Goal: Information Seeking & Learning: Learn about a topic

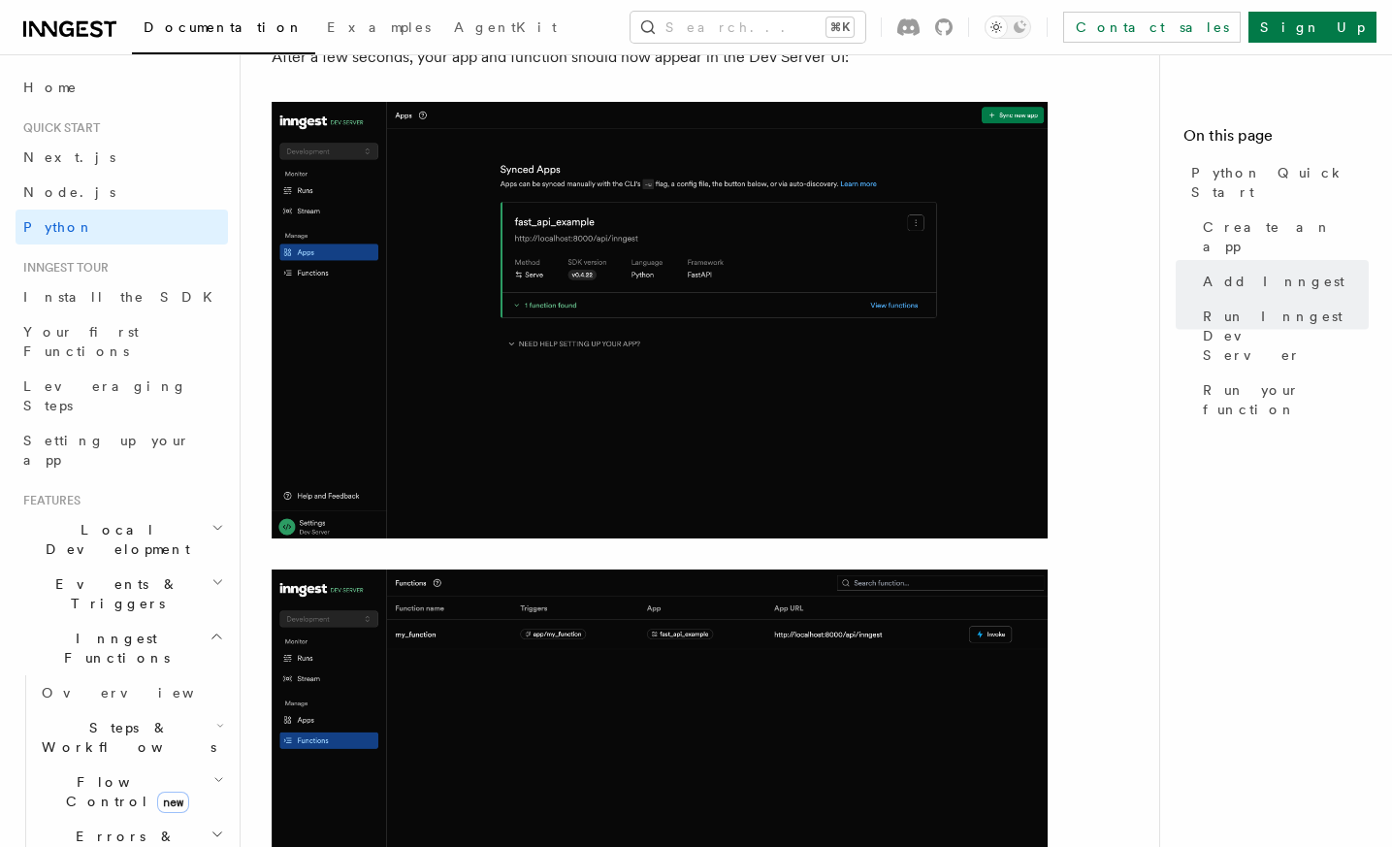
scroll to position [2309, 0]
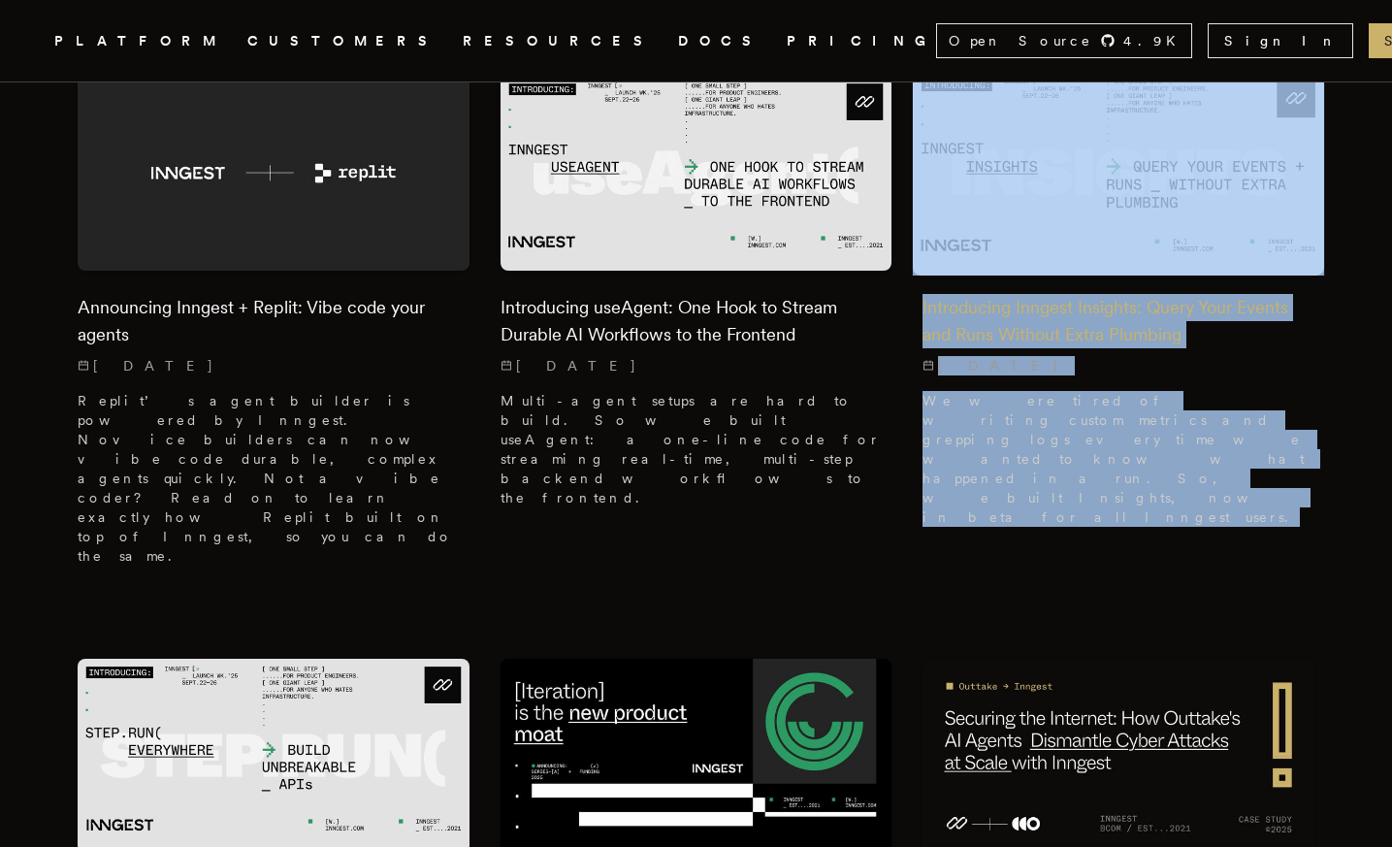
scroll to position [800, 0]
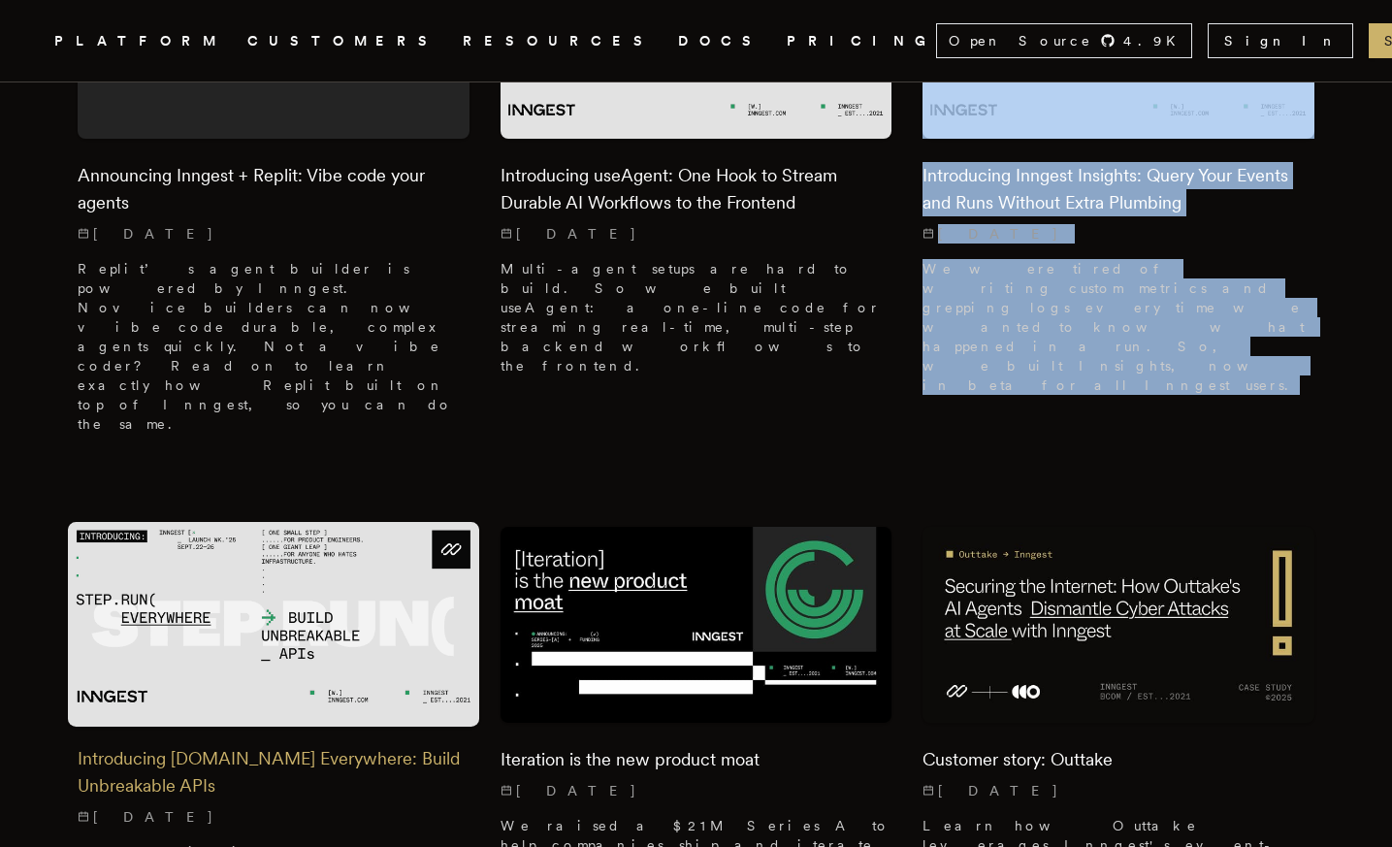
click at [254, 745] on h2 "Introducing [DOMAIN_NAME] Everywhere: Build Unbreakable APIs" at bounding box center [274, 772] width 392 height 54
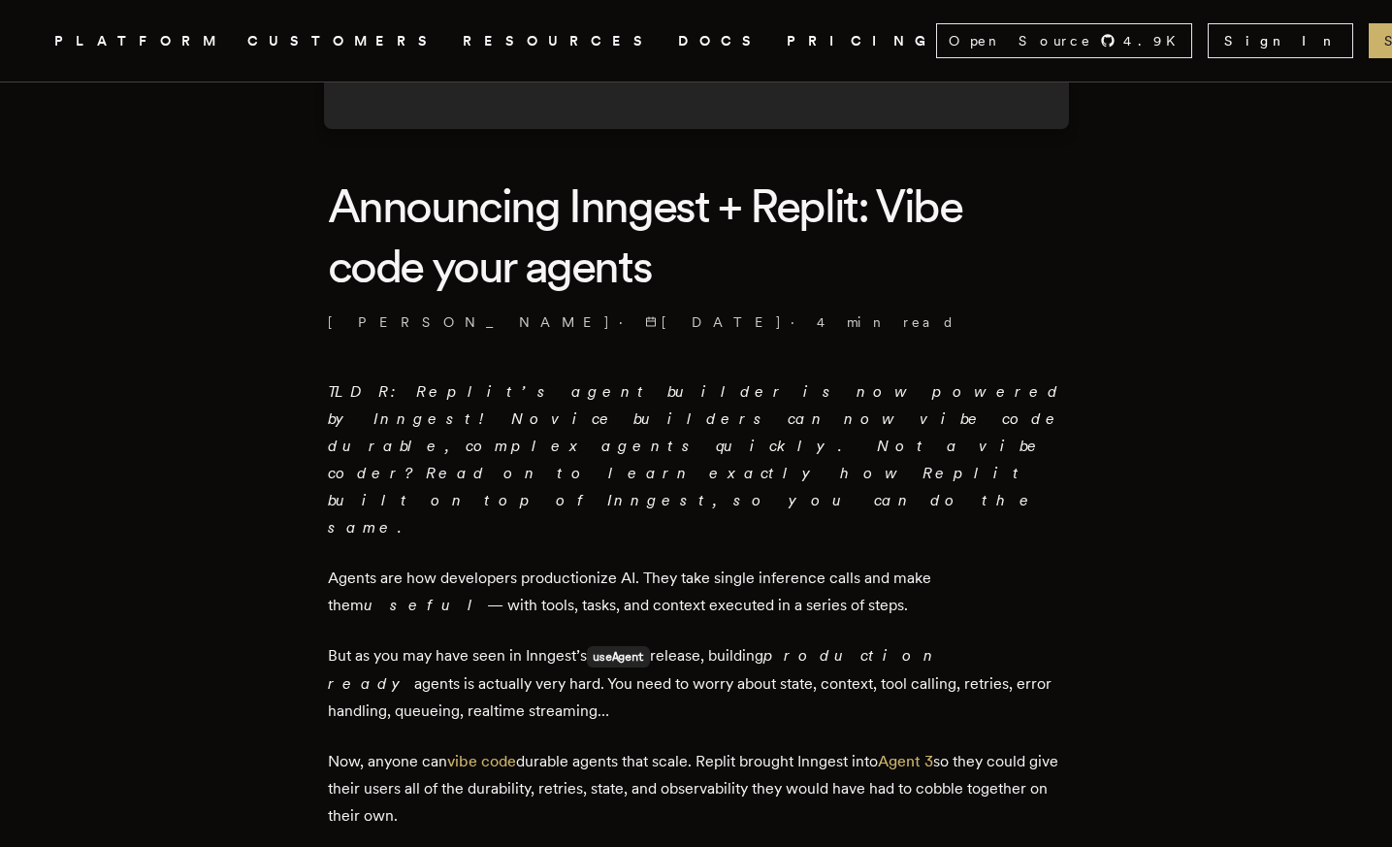
scroll to position [428, 0]
drag, startPoint x: 648, startPoint y: 497, endPoint x: 754, endPoint y: 521, distance: 108.5
click at [755, 563] on p "Agents are how developers productionize AI. They take single inference calls an…" at bounding box center [696, 590] width 737 height 54
click at [754, 563] on p "Agents are how developers productionize AI. They take single inference calls an…" at bounding box center [696, 590] width 737 height 54
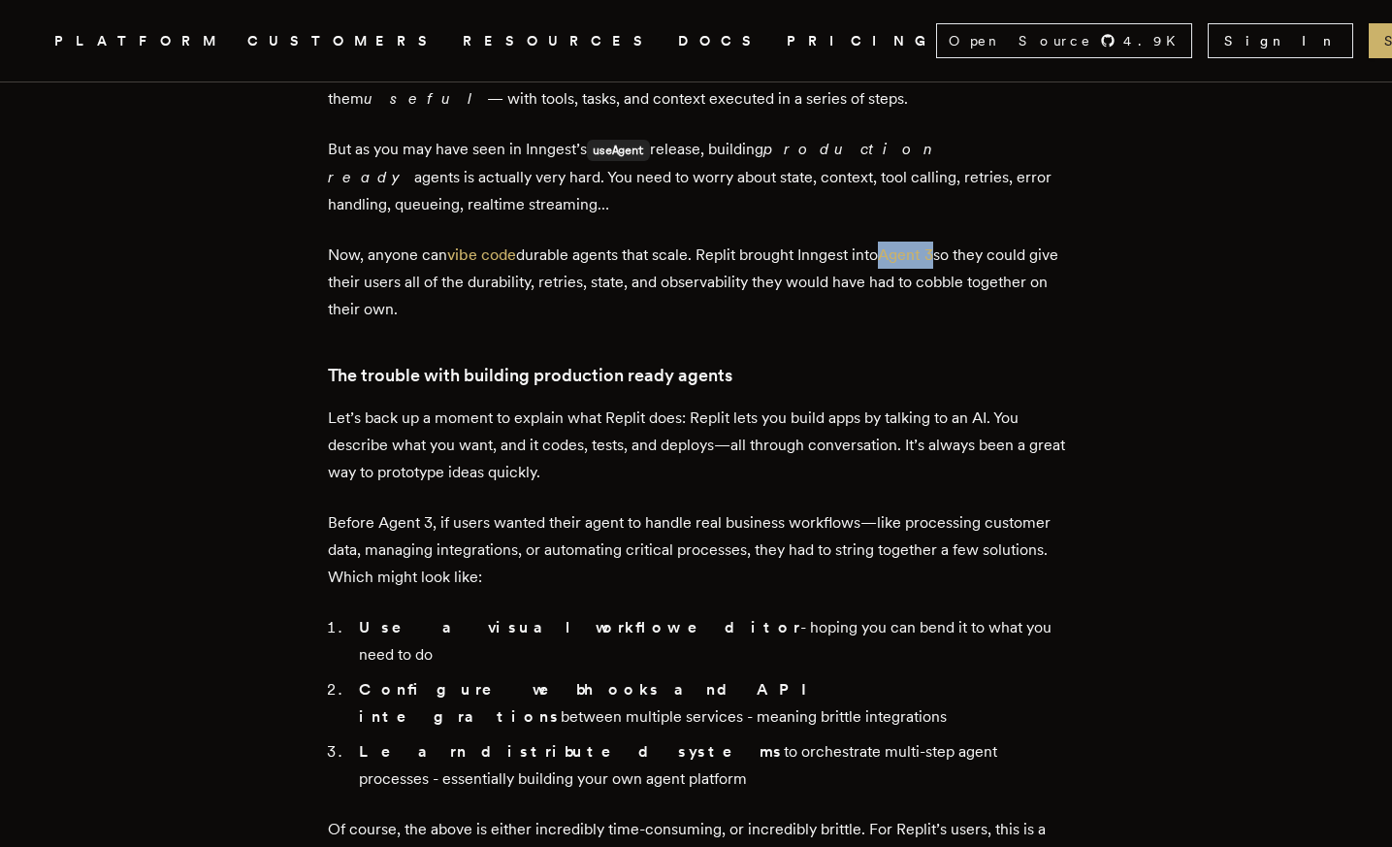
scroll to position [934, 0]
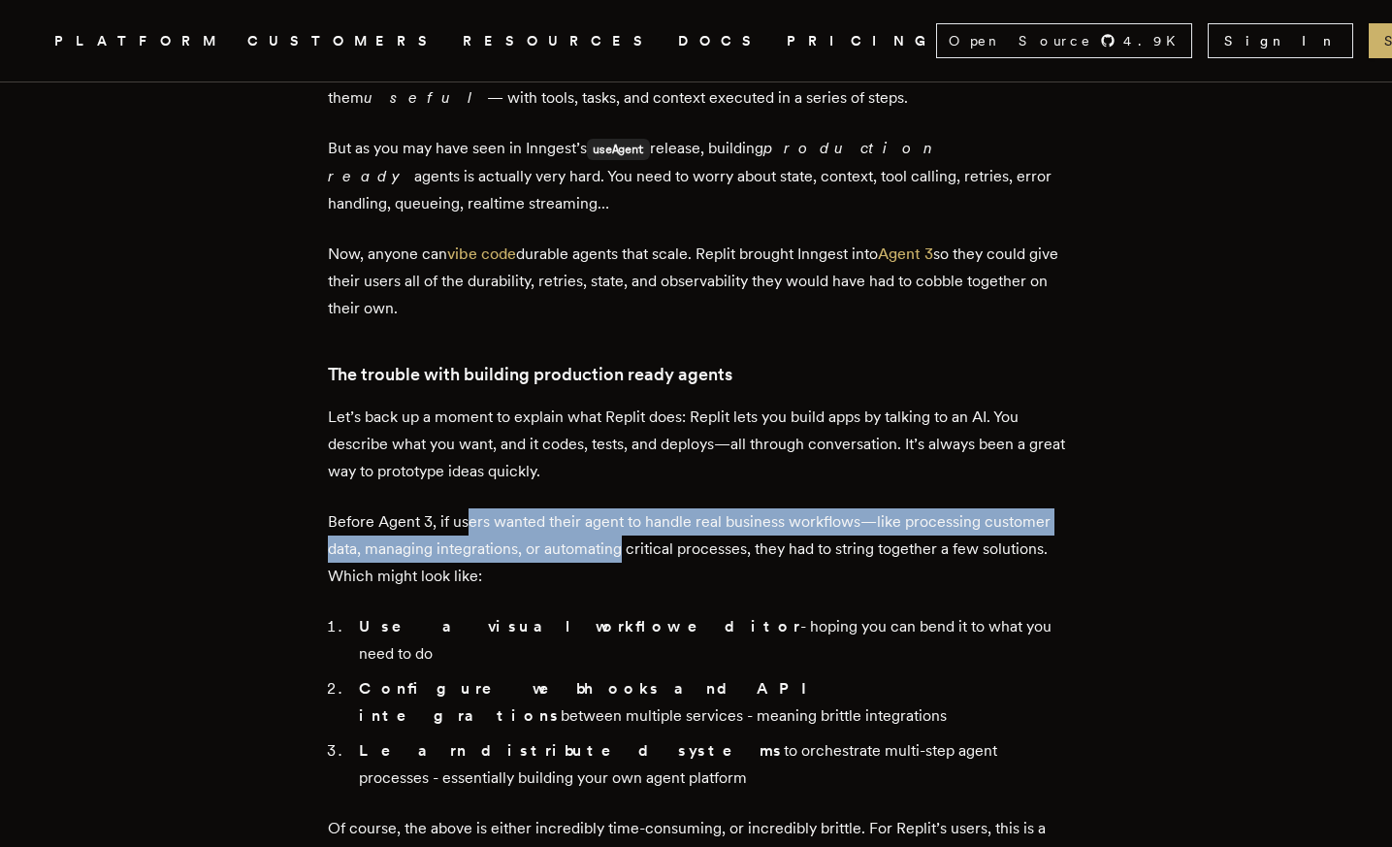
drag, startPoint x: 471, startPoint y: 440, endPoint x: 627, endPoint y: 469, distance: 158.8
click at [627, 508] on p "Before Agent 3, if users wanted their agent to handle real business workflows—l…" at bounding box center [696, 548] width 737 height 81
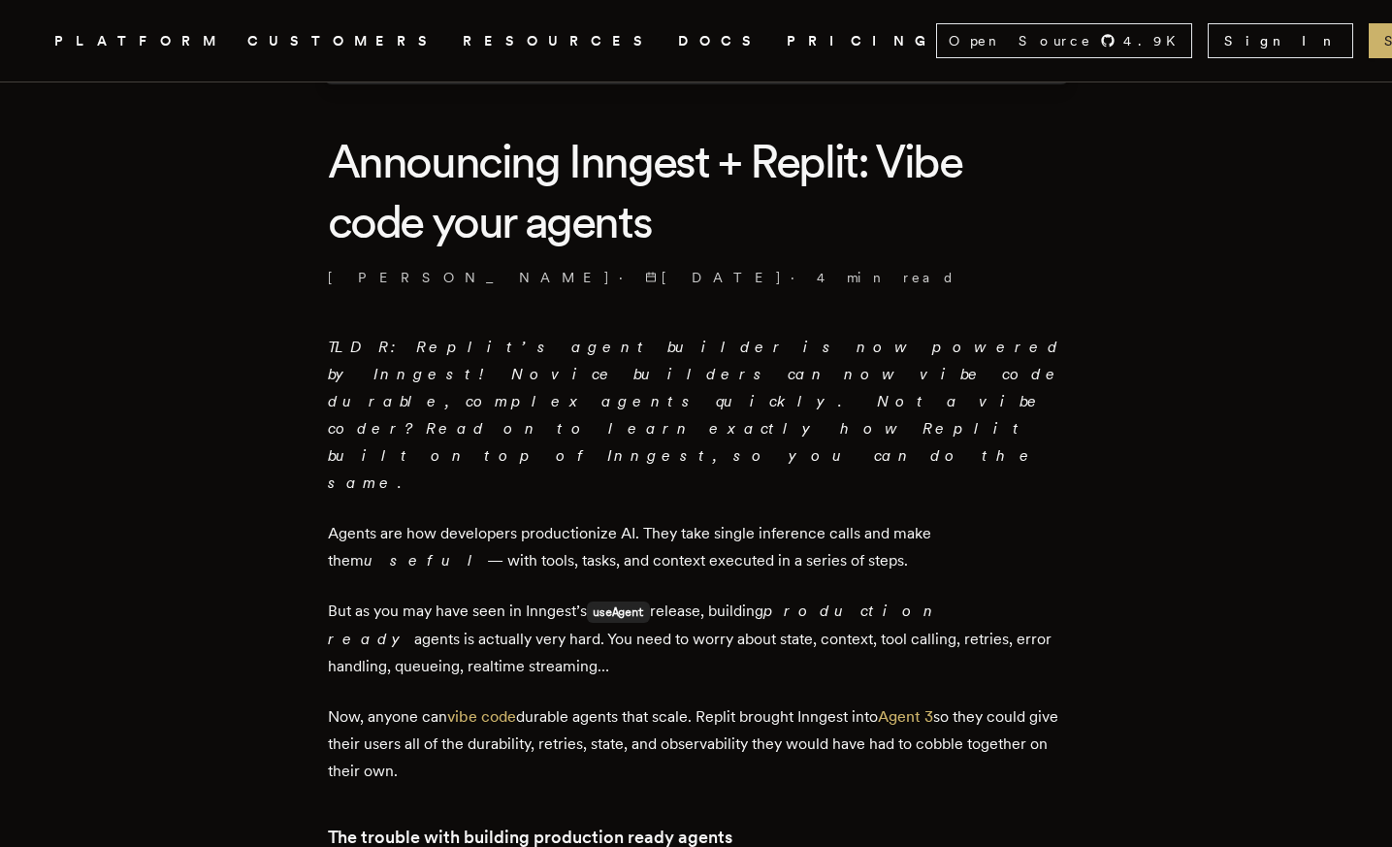
scroll to position [501, 0]
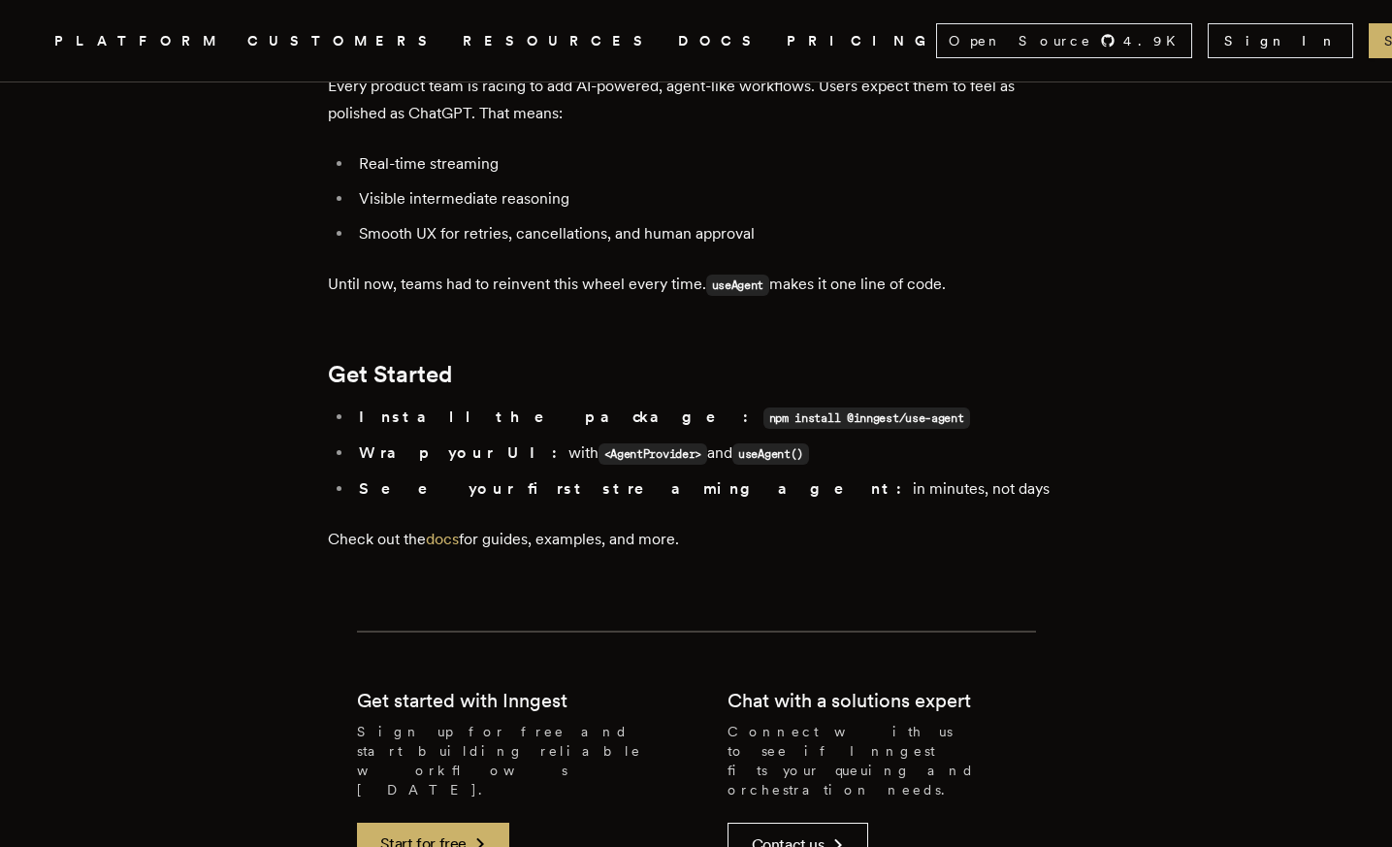
scroll to position [3689, 0]
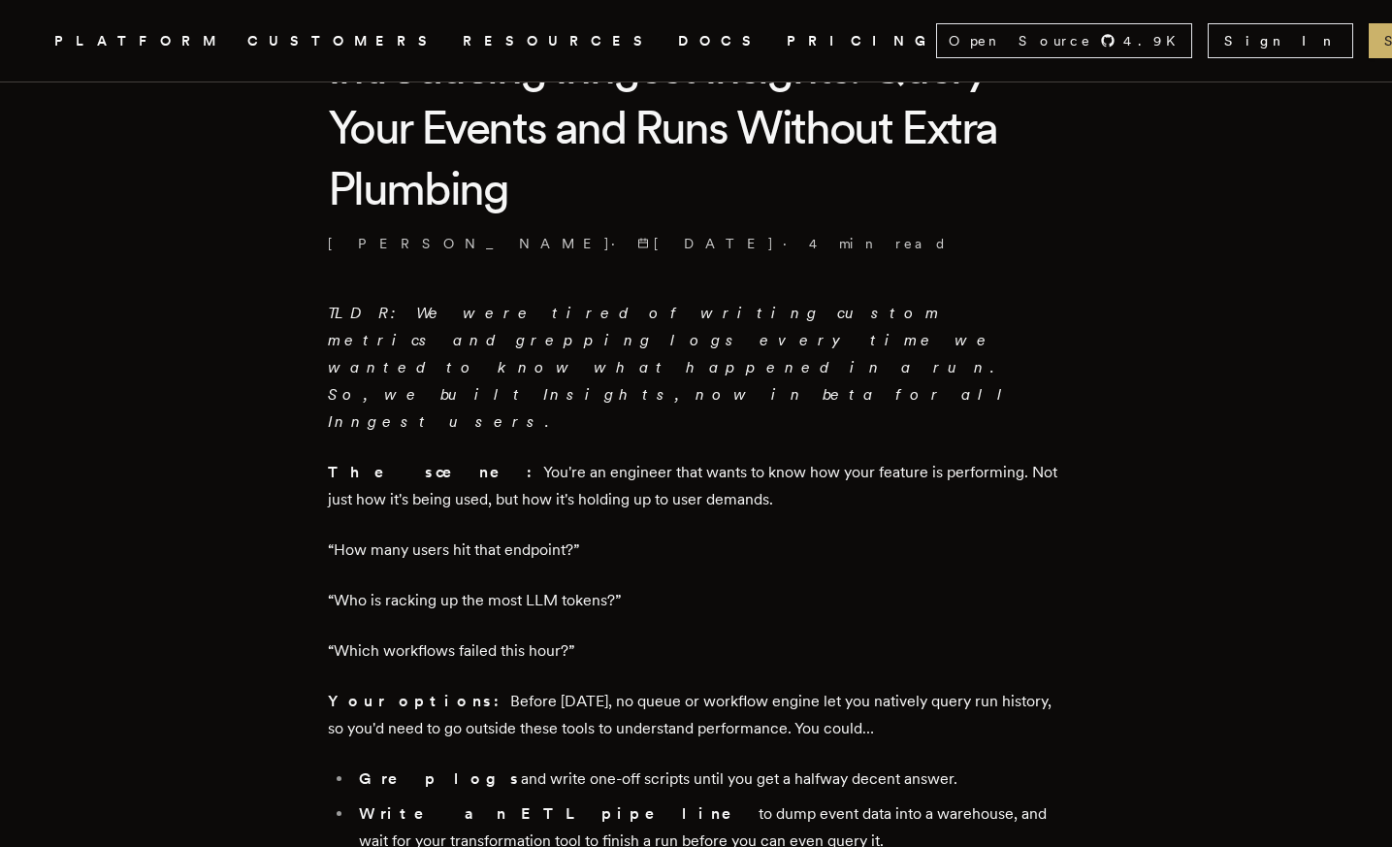
scroll to position [571, 0]
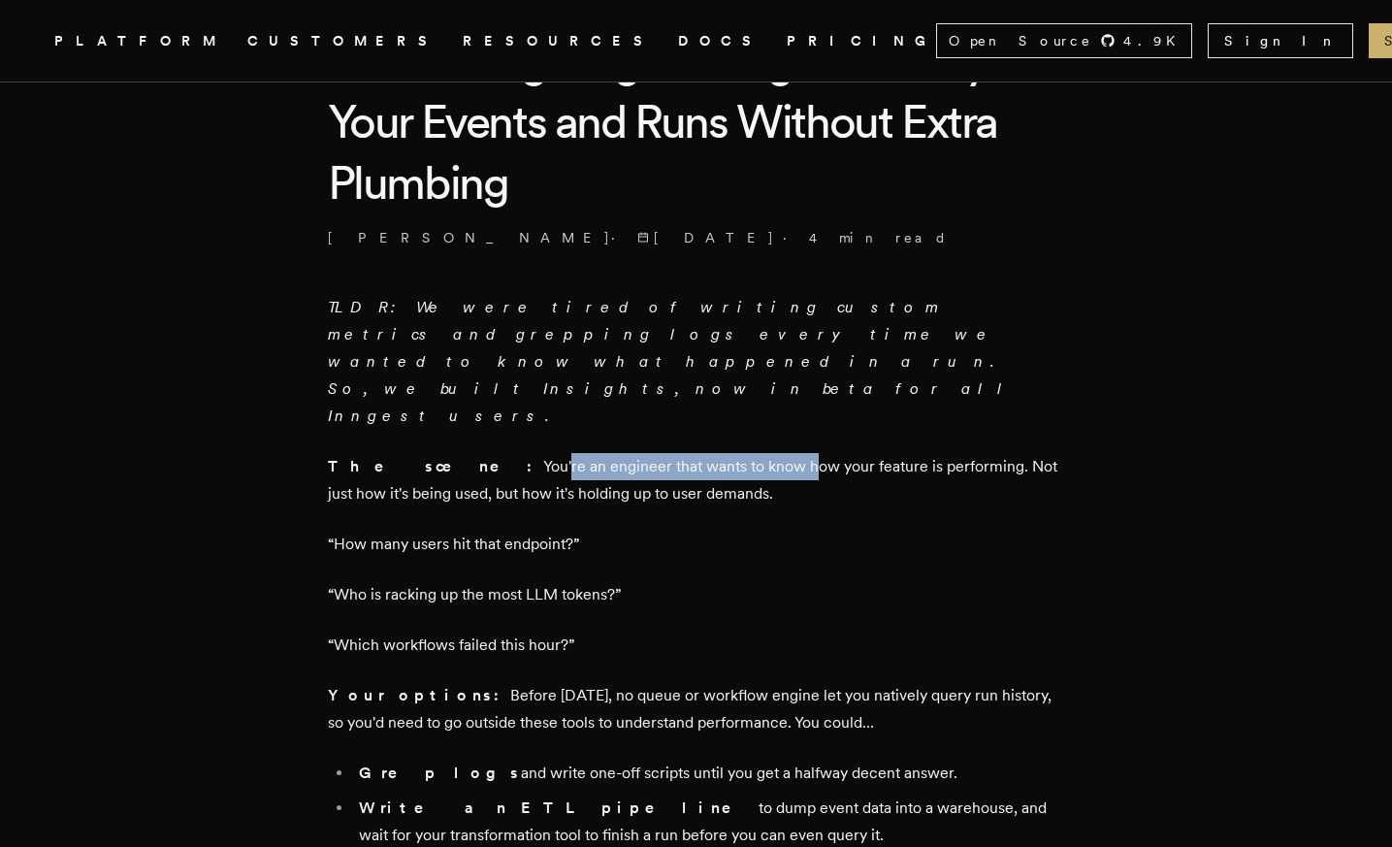
drag, startPoint x: 437, startPoint y: 388, endPoint x: 684, endPoint y: 389, distance: 246.3
click at [684, 453] on p "The scene: You're an engineer that wants to know how your feature is performing…" at bounding box center [696, 480] width 737 height 54
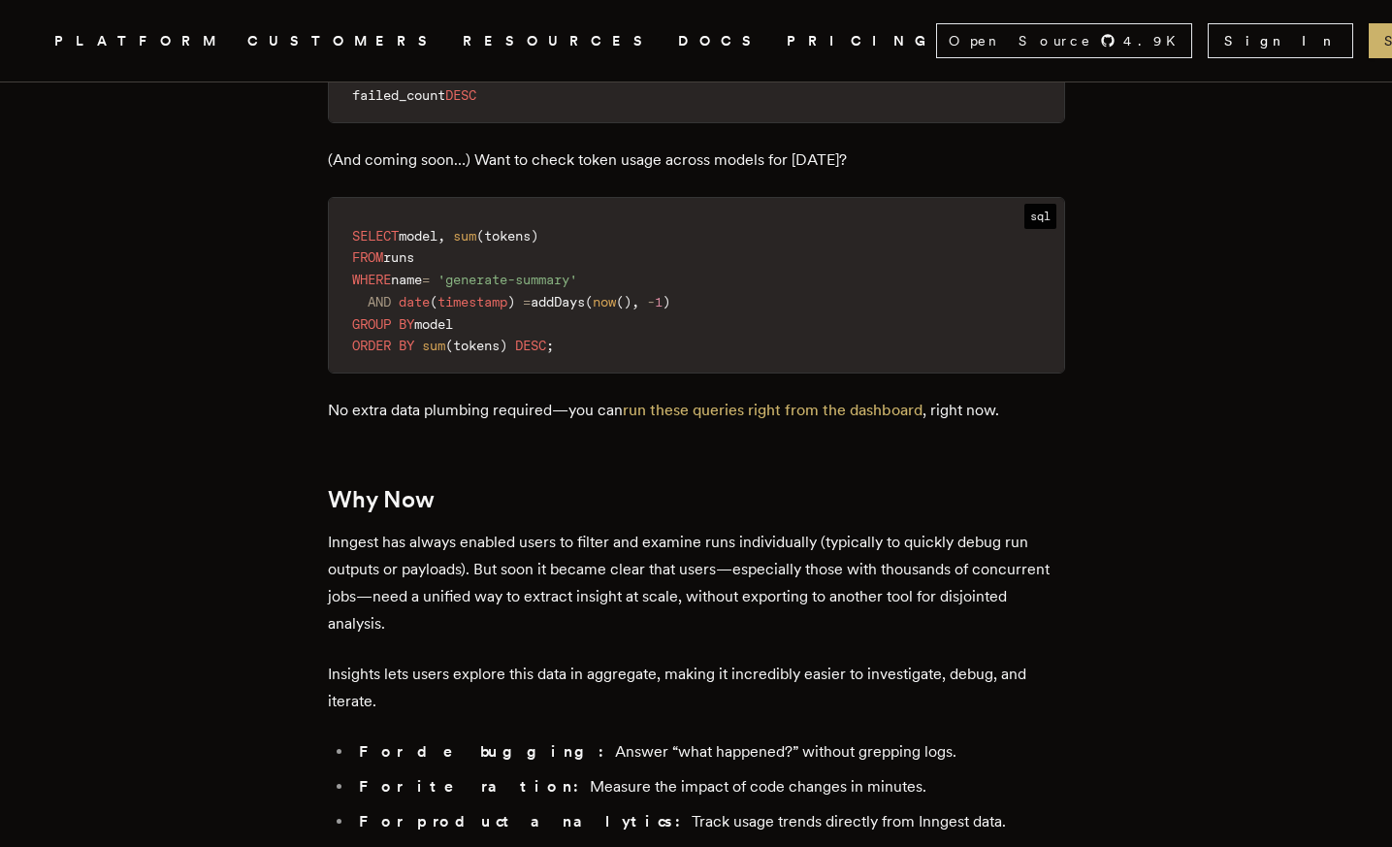
scroll to position [3024, 0]
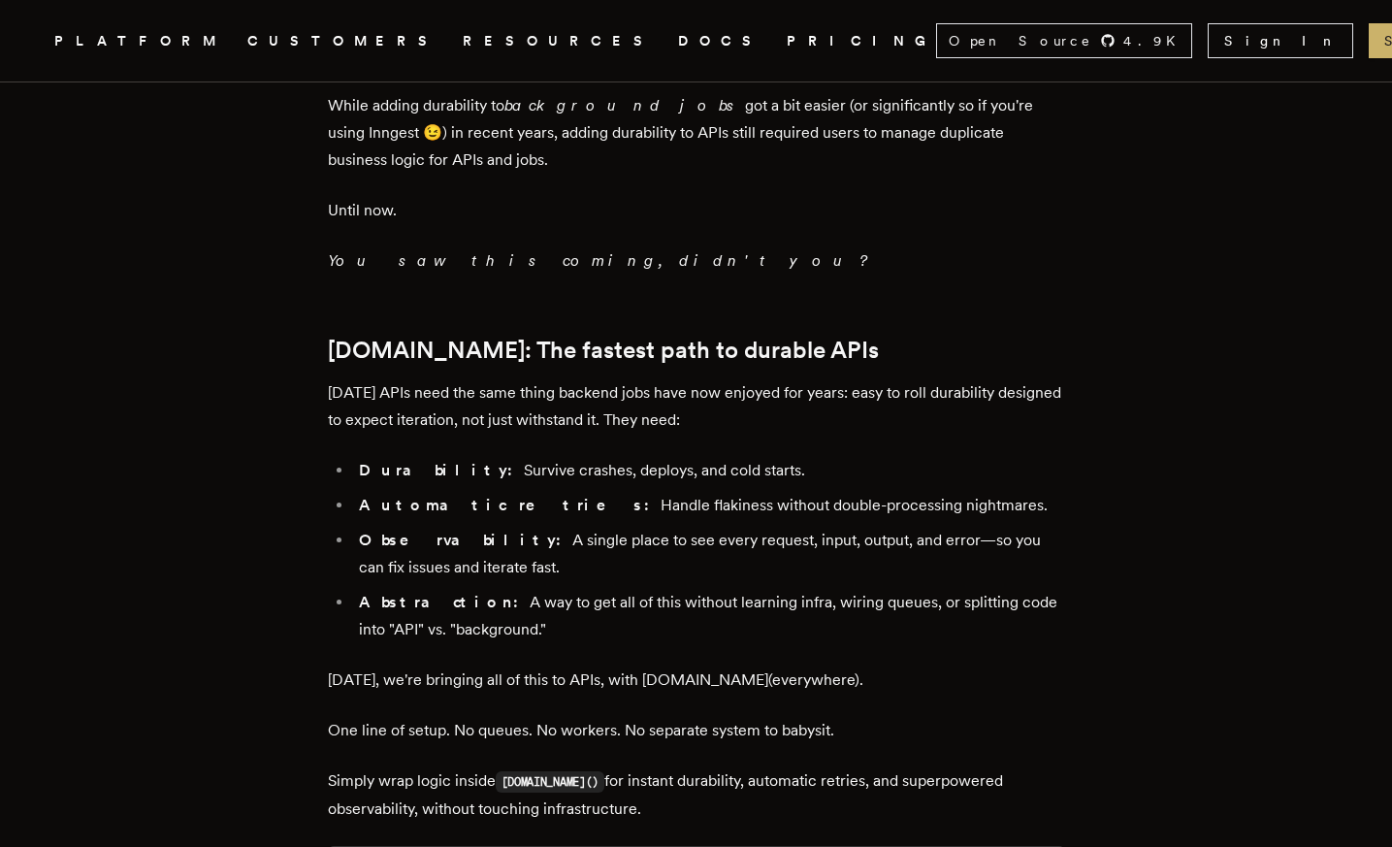
scroll to position [2332, 0]
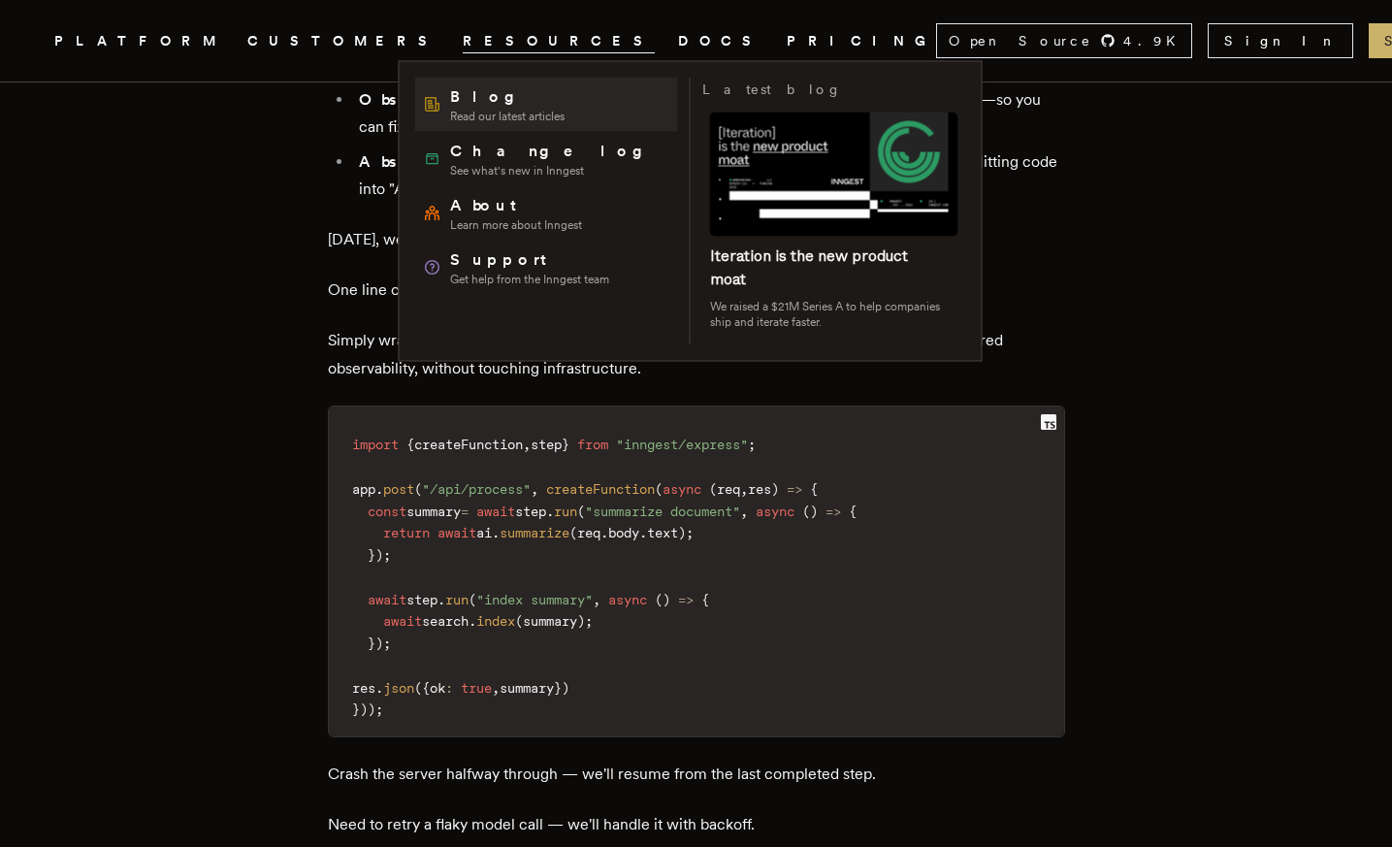
click at [469, 101] on span "Blog" at bounding box center [507, 96] width 114 height 23
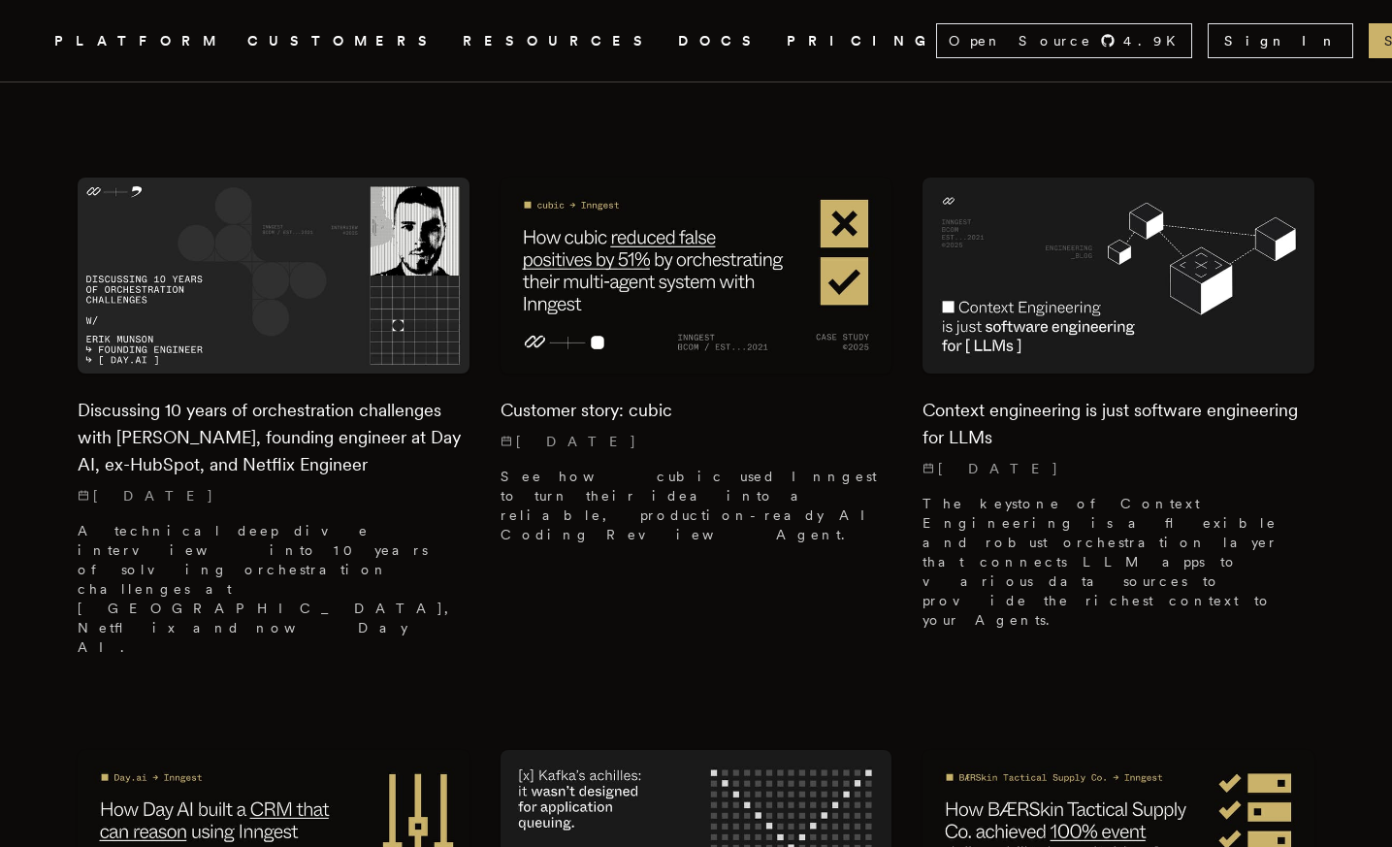
scroll to position [1754, 0]
